Goal: Task Accomplishment & Management: Manage account settings

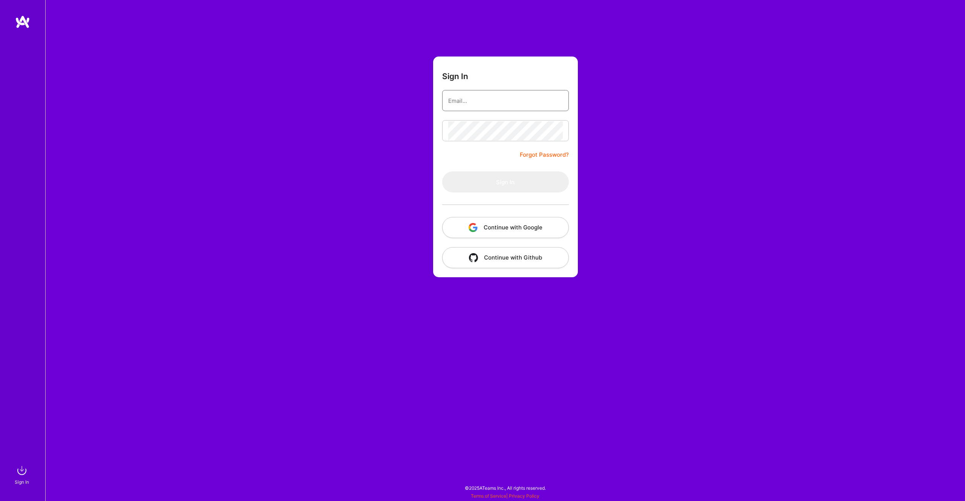
type input "[EMAIL_ADDRESS][DOMAIN_NAME]"
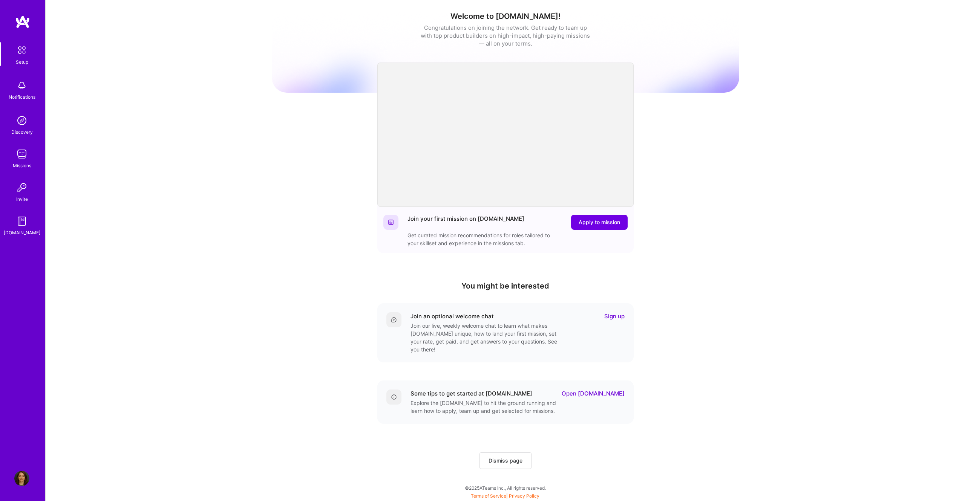
click at [20, 151] on img at bounding box center [21, 154] width 15 height 15
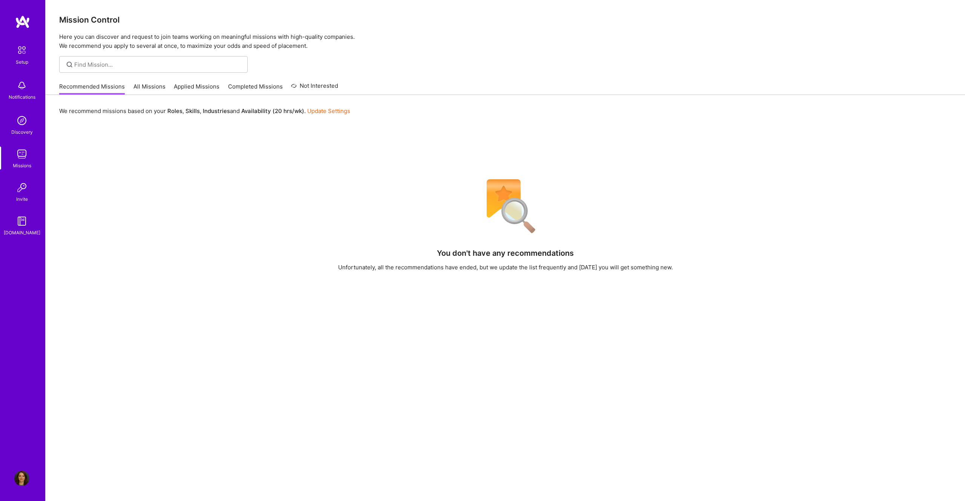
click at [92, 134] on div "We recommend missions based on your Roles , Skills , Industries and Availabilit…" at bounding box center [505, 339] width 919 height 489
click at [20, 480] on img at bounding box center [21, 478] width 15 height 15
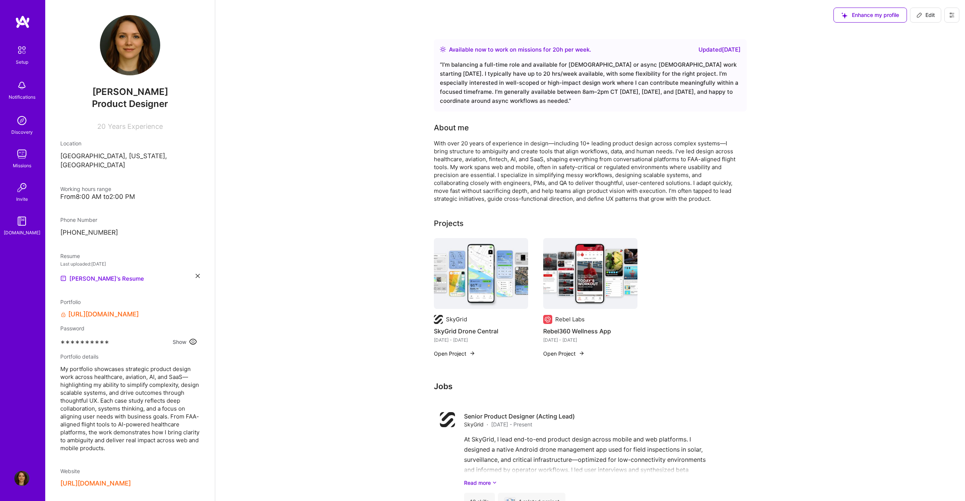
click at [924, 11] on span "Edit" at bounding box center [925, 15] width 18 height 8
select select "US"
select select "Right Now"
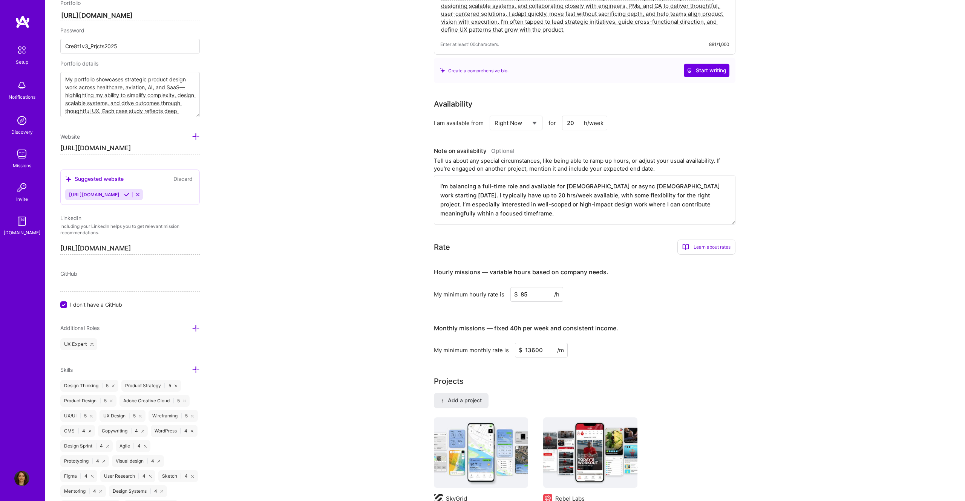
scroll to position [115, 0]
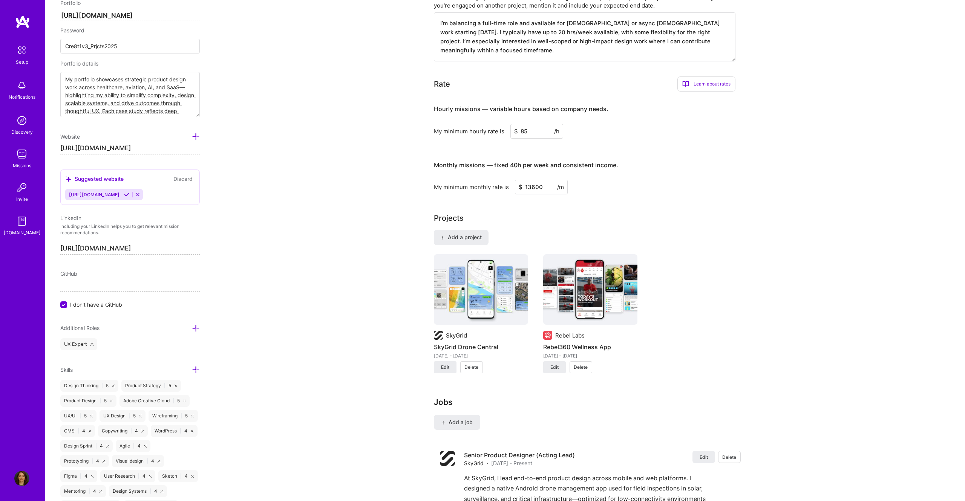
scroll to position [278, 0]
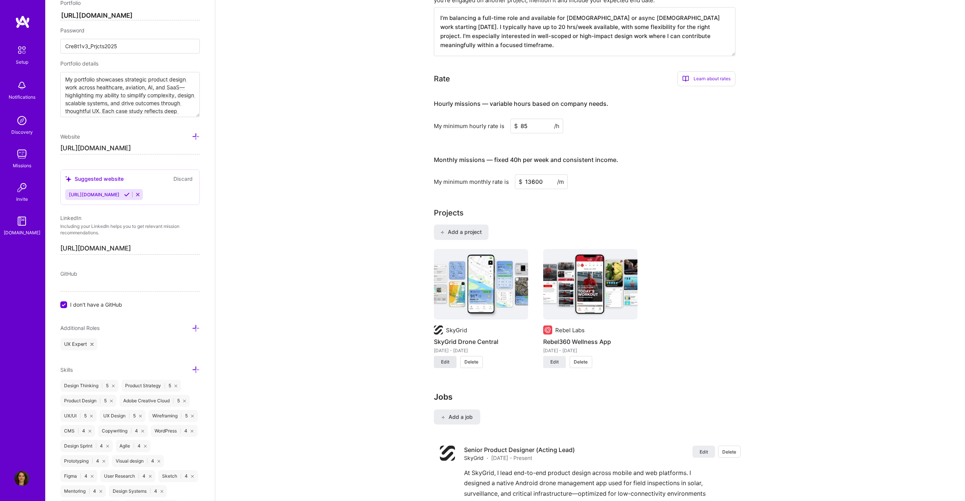
click at [445, 365] on span "Edit" at bounding box center [445, 362] width 8 height 7
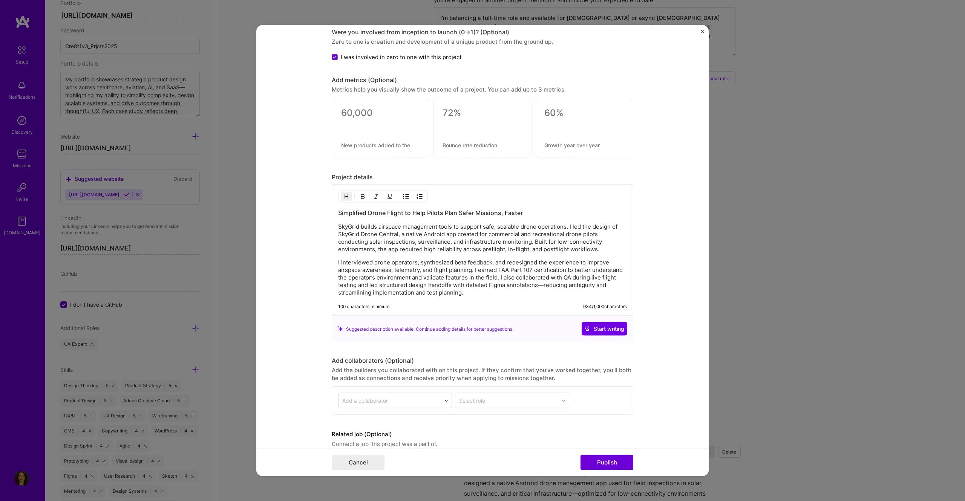
scroll to position [834, 0]
click at [453, 239] on p "SkyGrid builds airspace management tools to support safe, scalable drone operat…" at bounding box center [482, 235] width 289 height 30
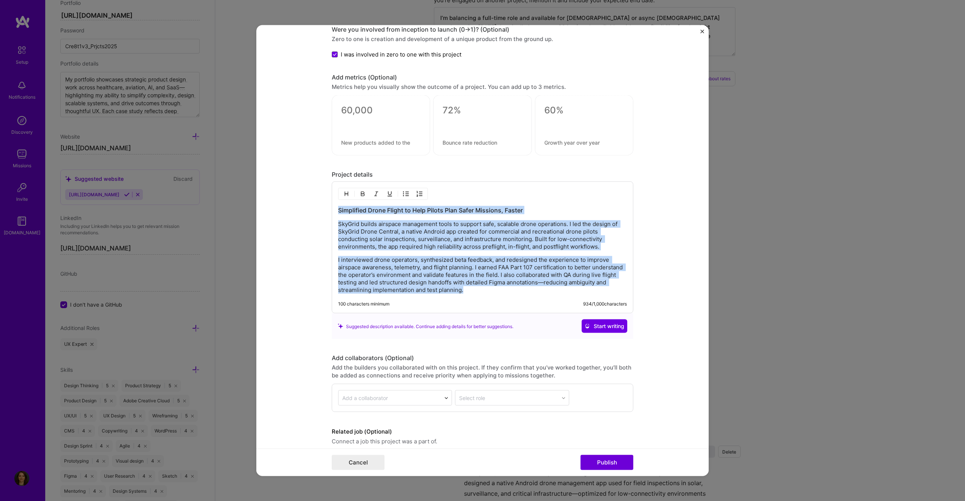
copy div "Simplified Drone Flight to Help Pilots Plan Safer Missions, Faster SkyGrid buil…"
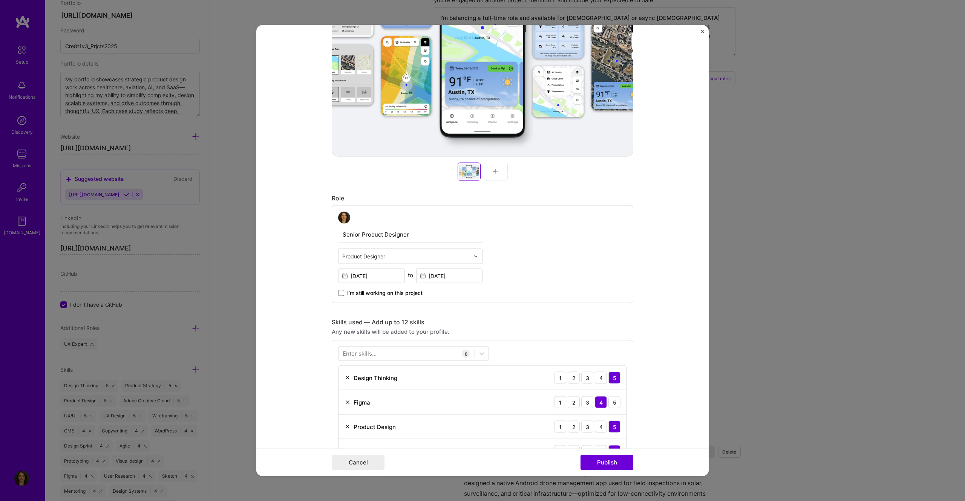
scroll to position [0, 0]
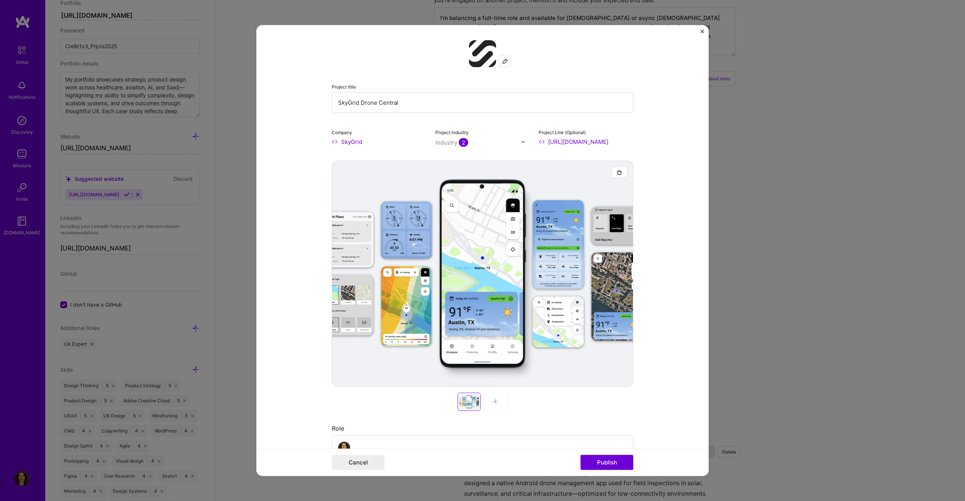
click at [485, 252] on div at bounding box center [482, 274] width 301 height 226
click at [700, 32] on img "Close" at bounding box center [702, 32] width 4 height 4
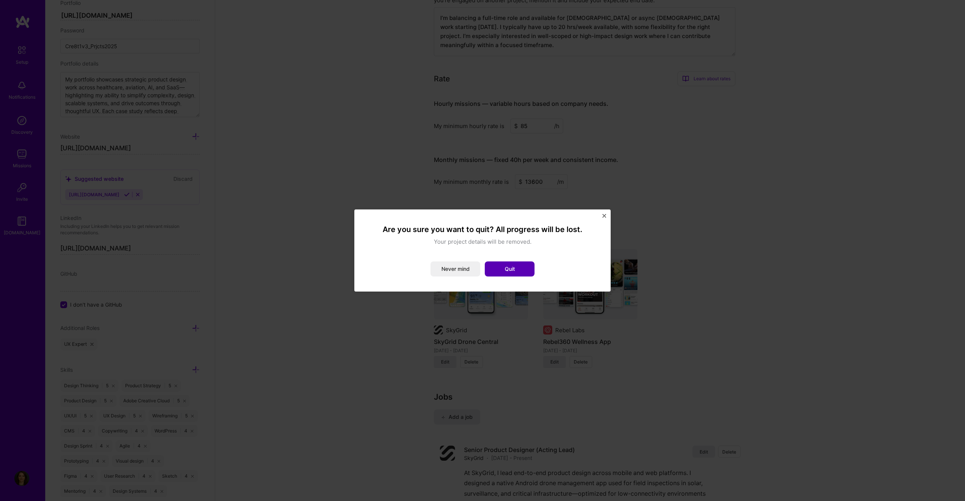
click at [524, 263] on button "Quit" at bounding box center [510, 268] width 50 height 15
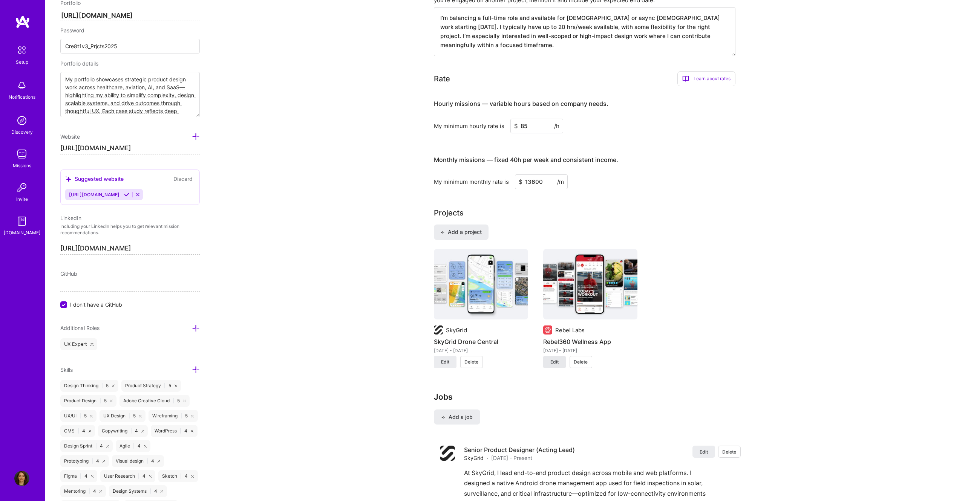
click at [563, 366] on button "Edit" at bounding box center [554, 362] width 23 height 12
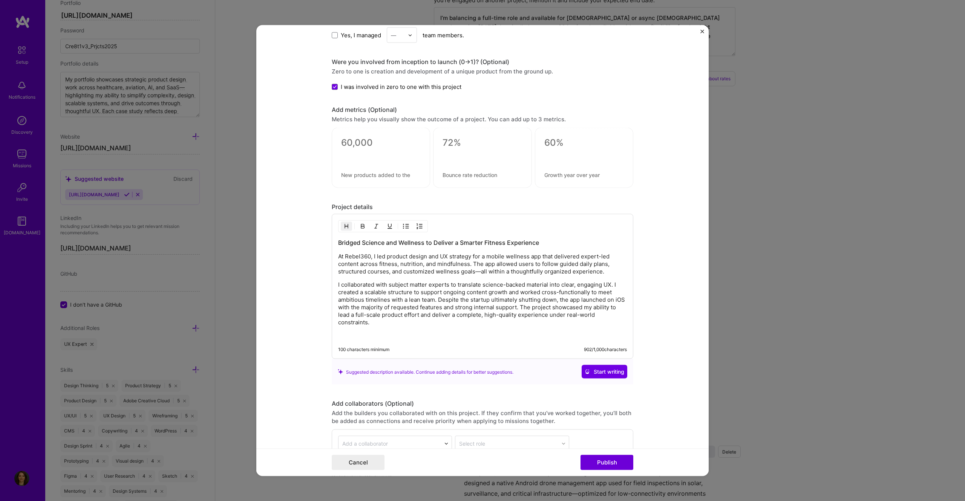
scroll to position [768, 0]
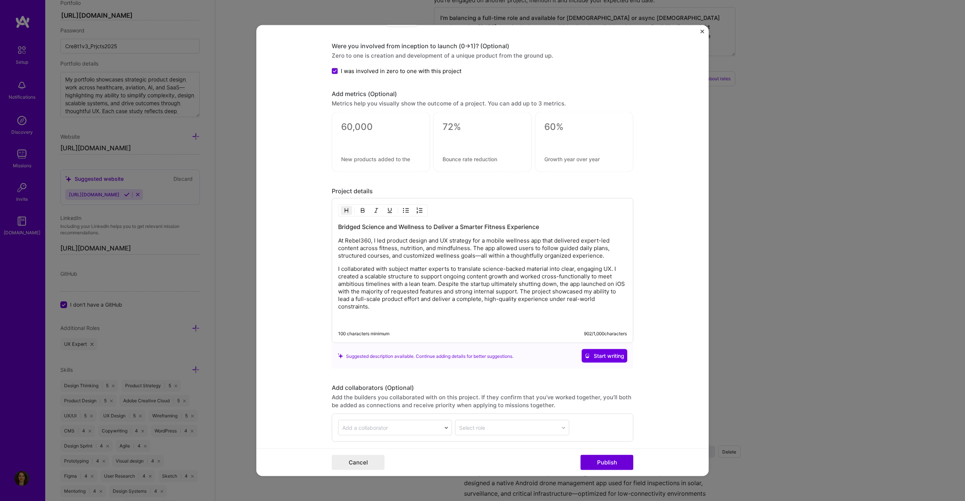
click at [466, 280] on p "I collaborated with subject matter experts to translate science-backed material…" at bounding box center [482, 287] width 289 height 45
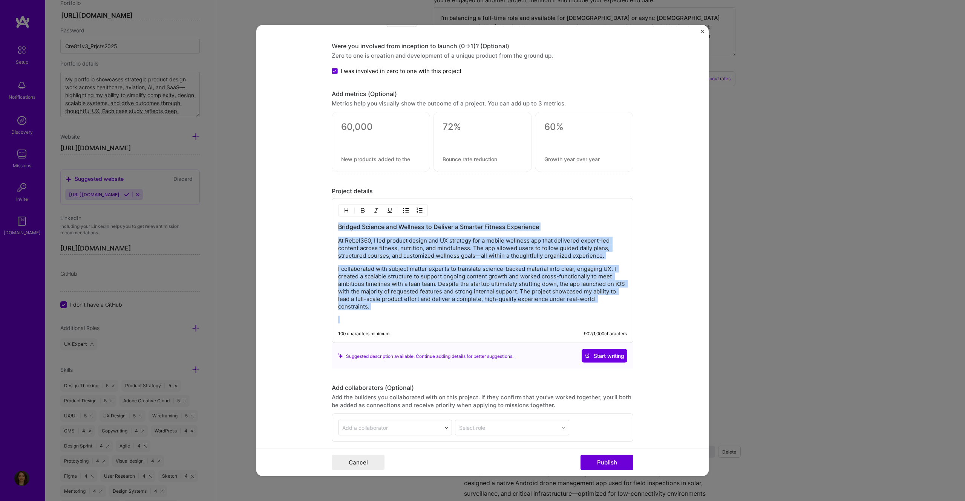
copy div "Bridged Science and Wellness to Deliver a Smarter Fitness Experience At Rebel36…"
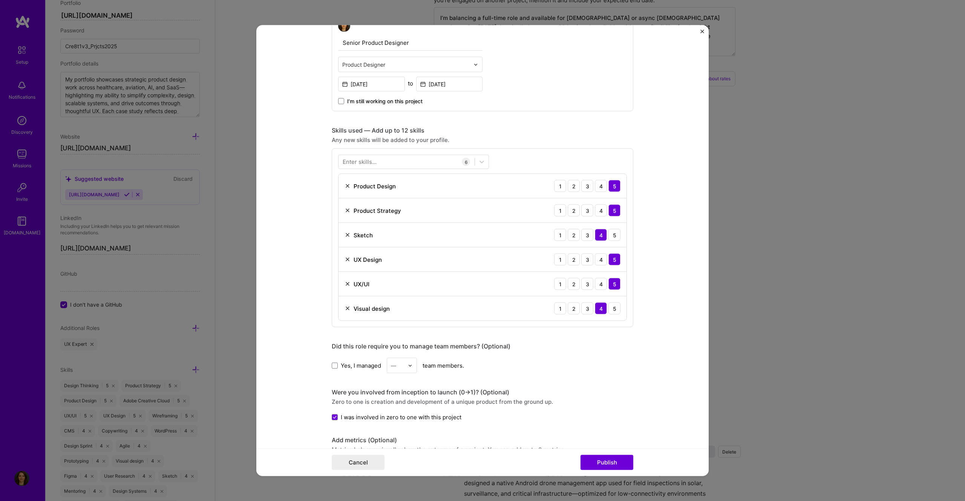
scroll to position [0, 0]
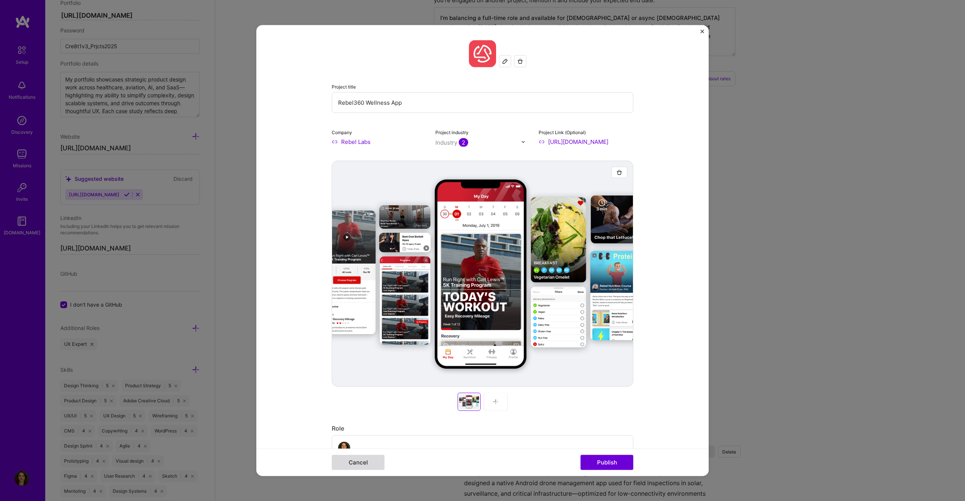
click at [373, 461] on button "Cancel" at bounding box center [358, 462] width 53 height 15
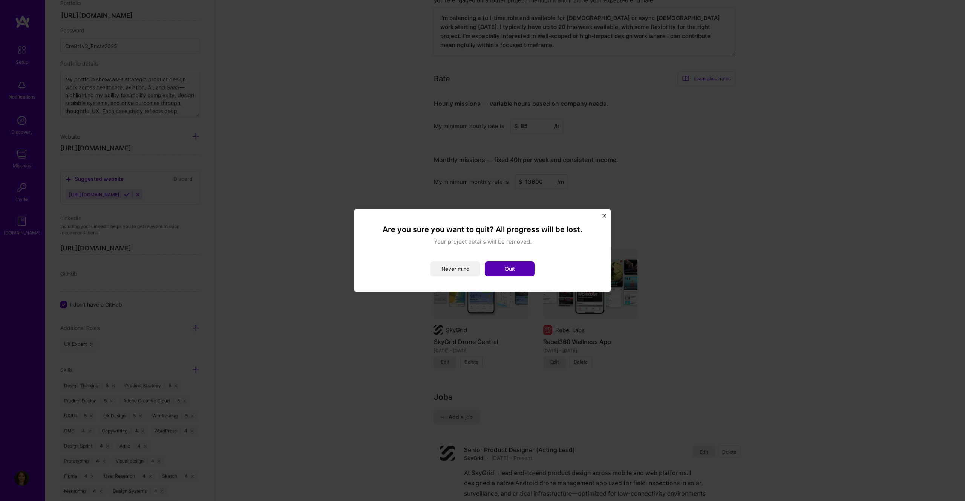
click at [499, 269] on button "Quit" at bounding box center [510, 268] width 50 height 15
